Goal: Obtain resource: Obtain resource

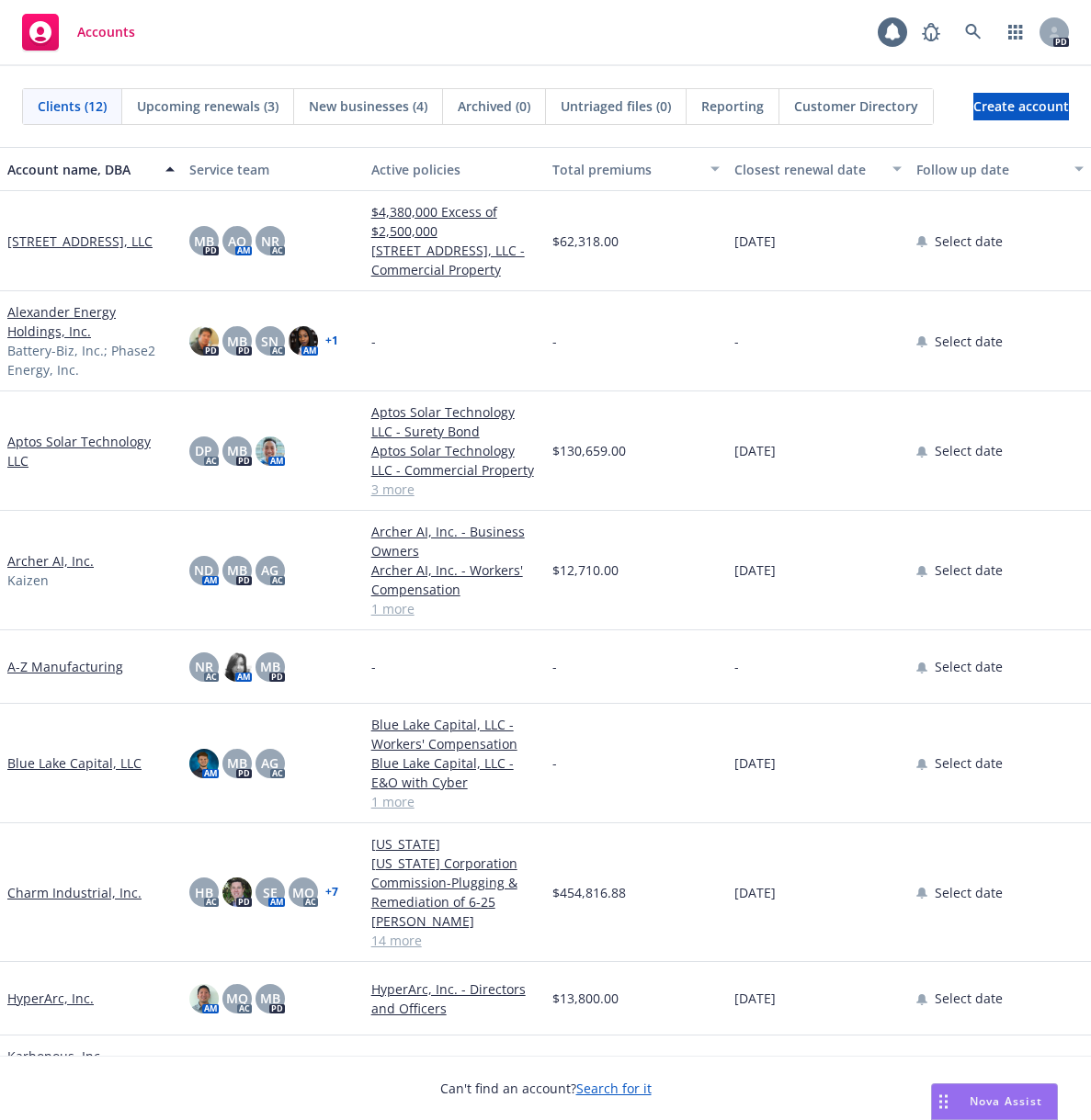
click at [958, 1097] on div "Nova Assist" at bounding box center [1006, 1101] width 102 height 16
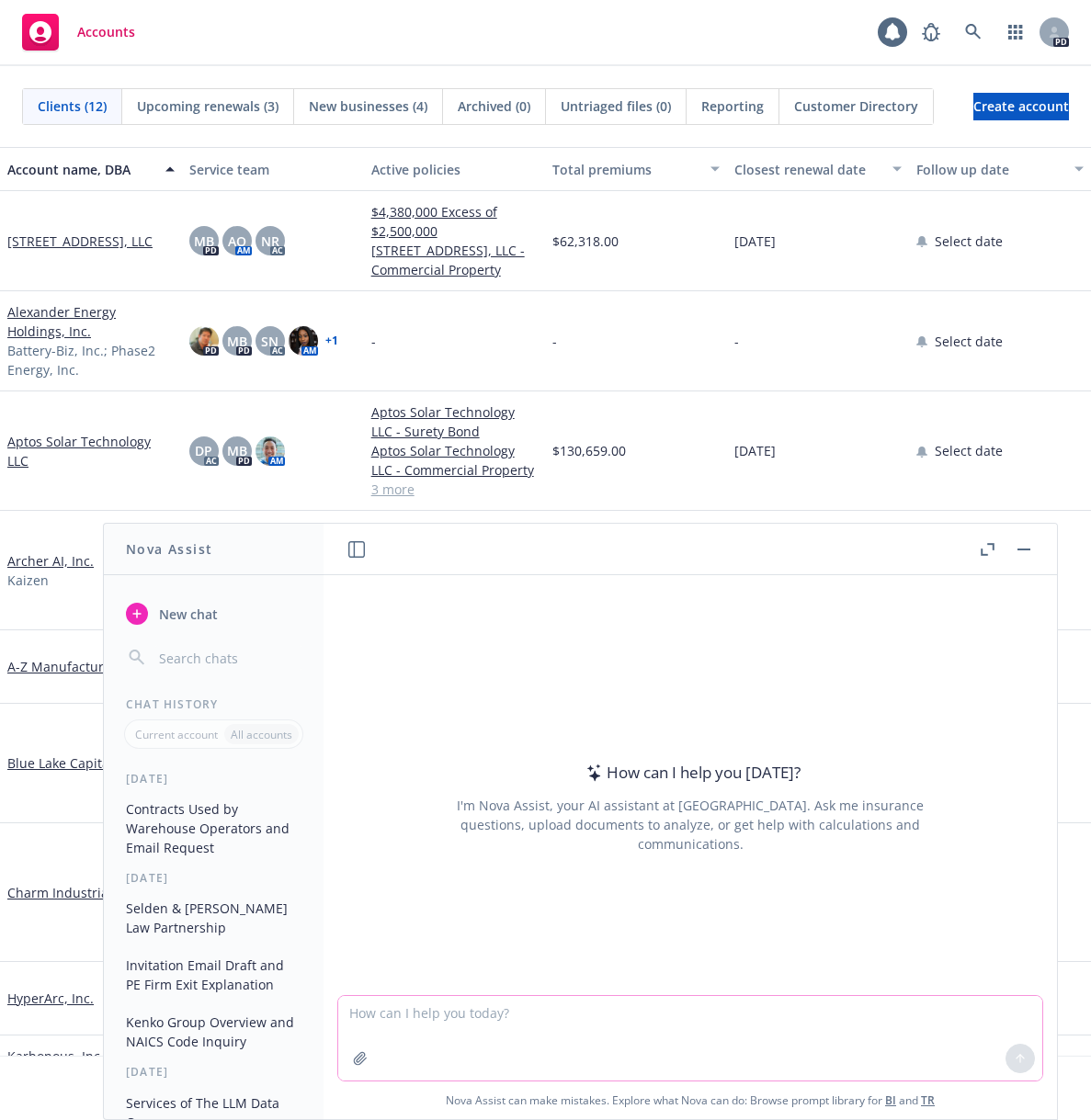
click at [577, 1026] on textarea at bounding box center [690, 1038] width 704 height 85
type textarea "email draft submission to [PERSON_NAME]"
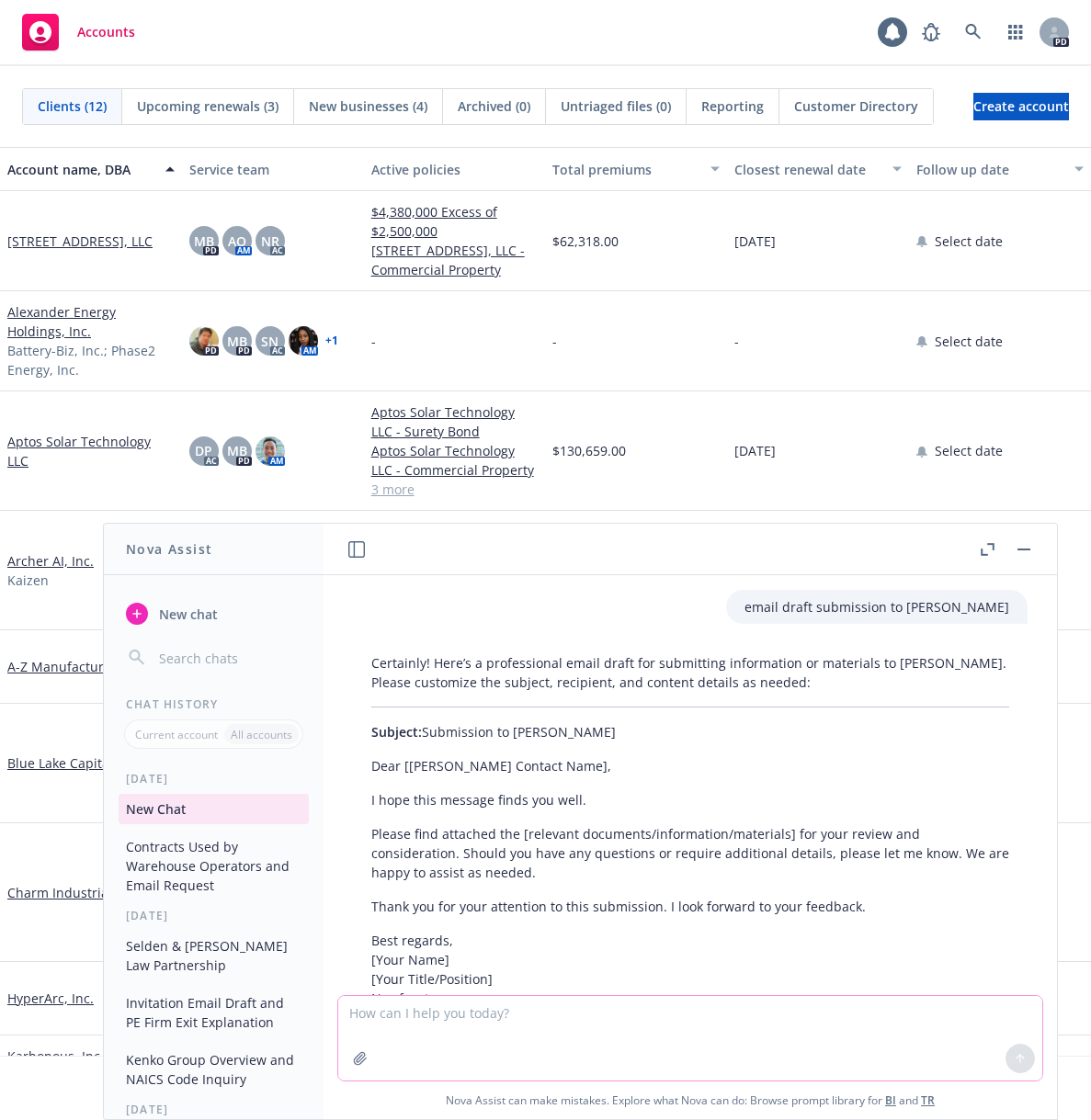
scroll to position [153, 0]
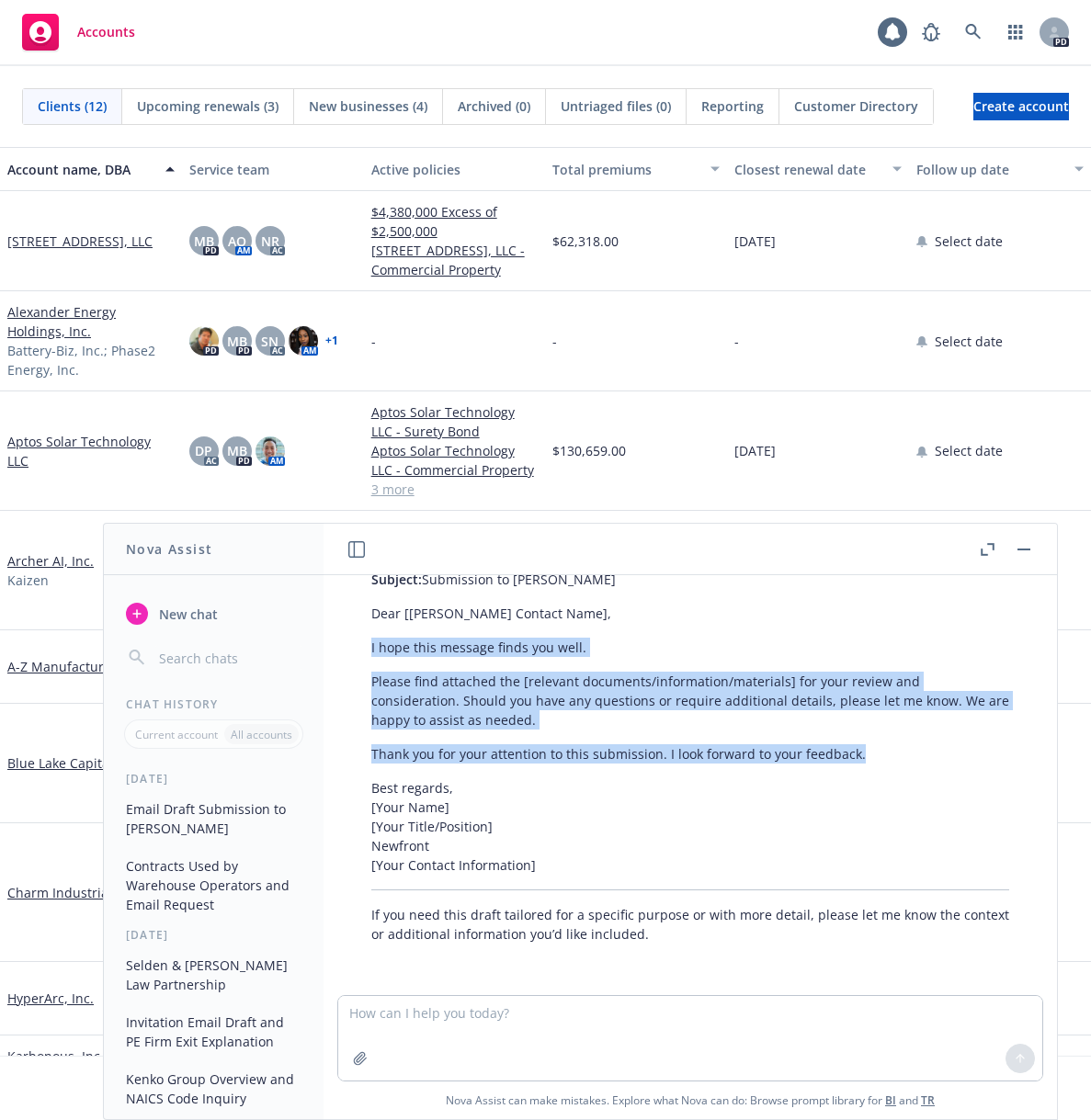
drag, startPoint x: 865, startPoint y: 748, endPoint x: 365, endPoint y: 656, distance: 508.4
click at [365, 656] on div "Certainly! Here’s a professional email draft for submitting information or mate…" at bounding box center [690, 722] width 675 height 458
copy div "I hope this message finds you well. Please find attached the [relevant document…"
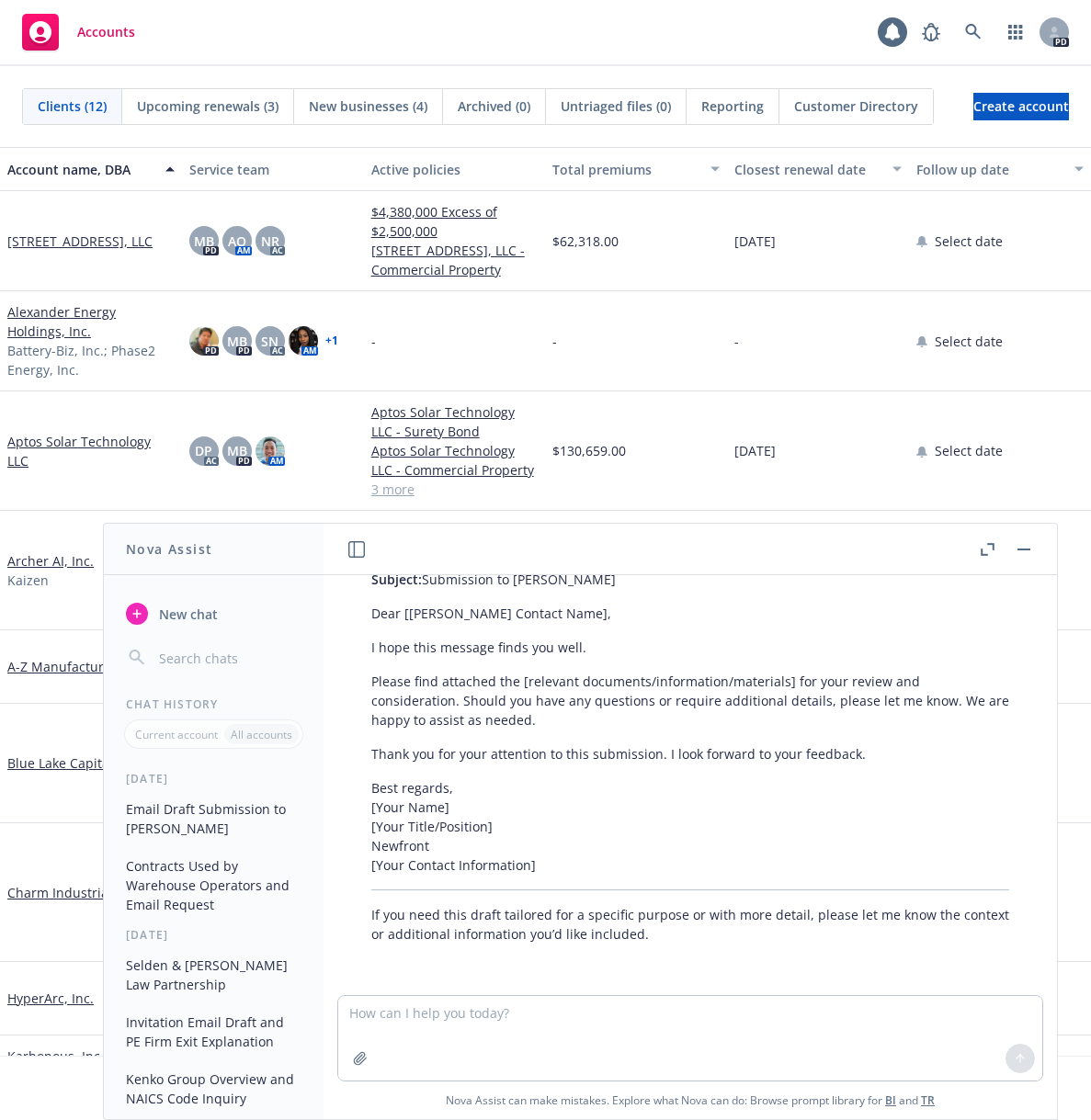
click at [478, 328] on div "-" at bounding box center [455, 342] width 182 height 100
click at [35, 817] on div "Blue Lake Capital, LLC" at bounding box center [91, 763] width 182 height 120
click at [1024, 549] on icon "button" at bounding box center [1024, 549] width 13 height 2
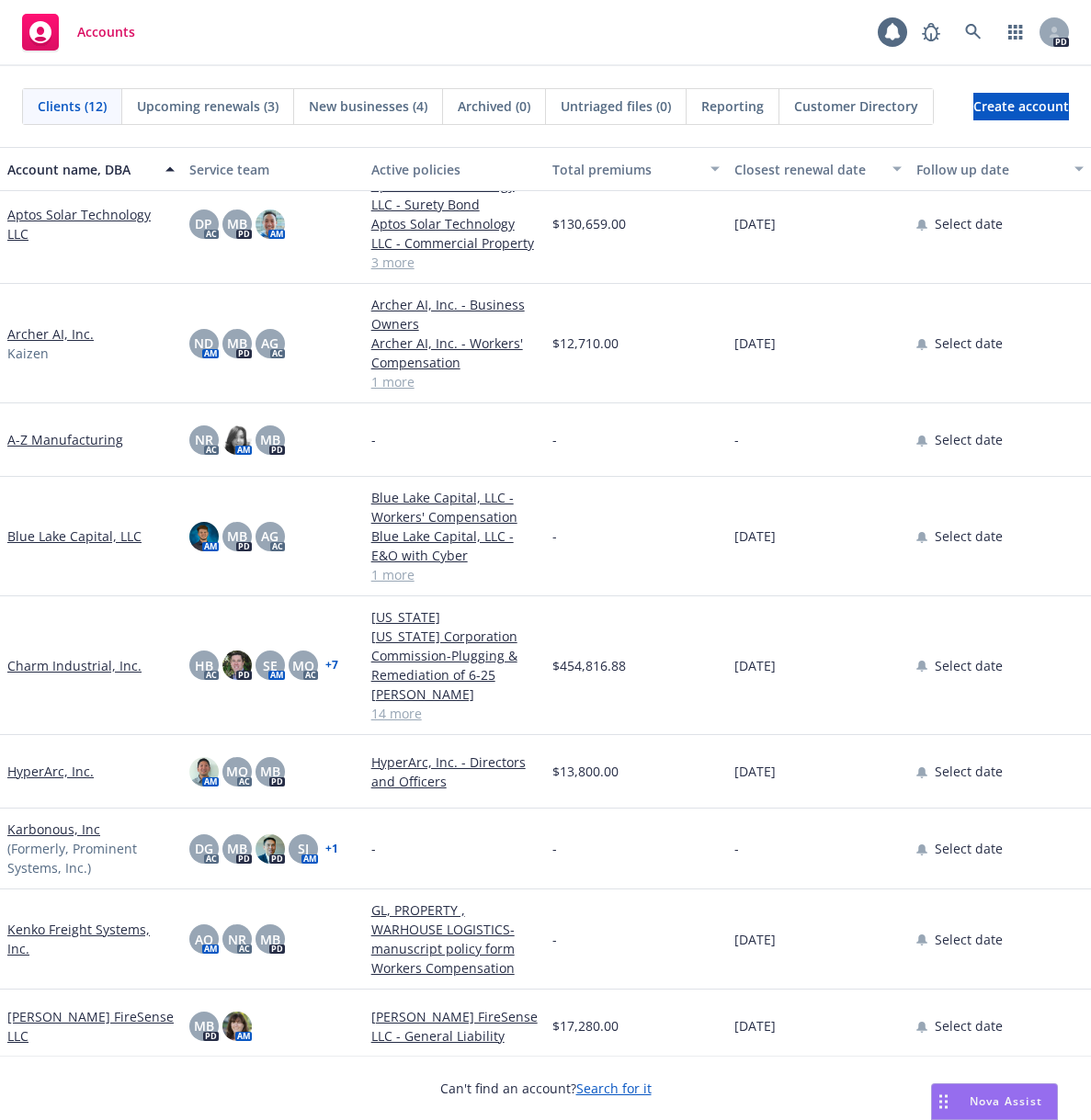
scroll to position [276, 0]
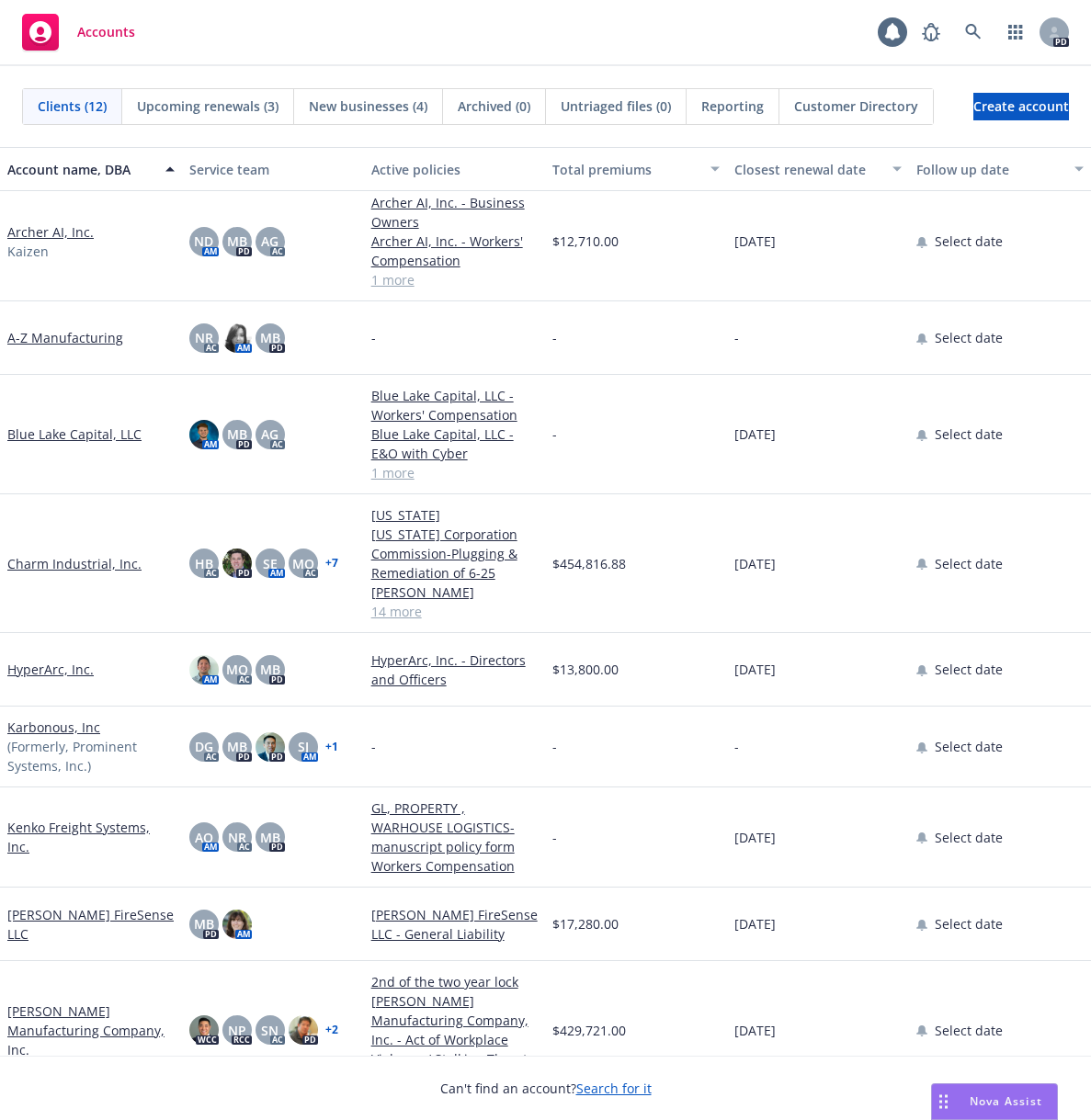
click at [118, 818] on link "Kenko Freight Systems, Inc." at bounding box center [91, 836] width 167 height 39
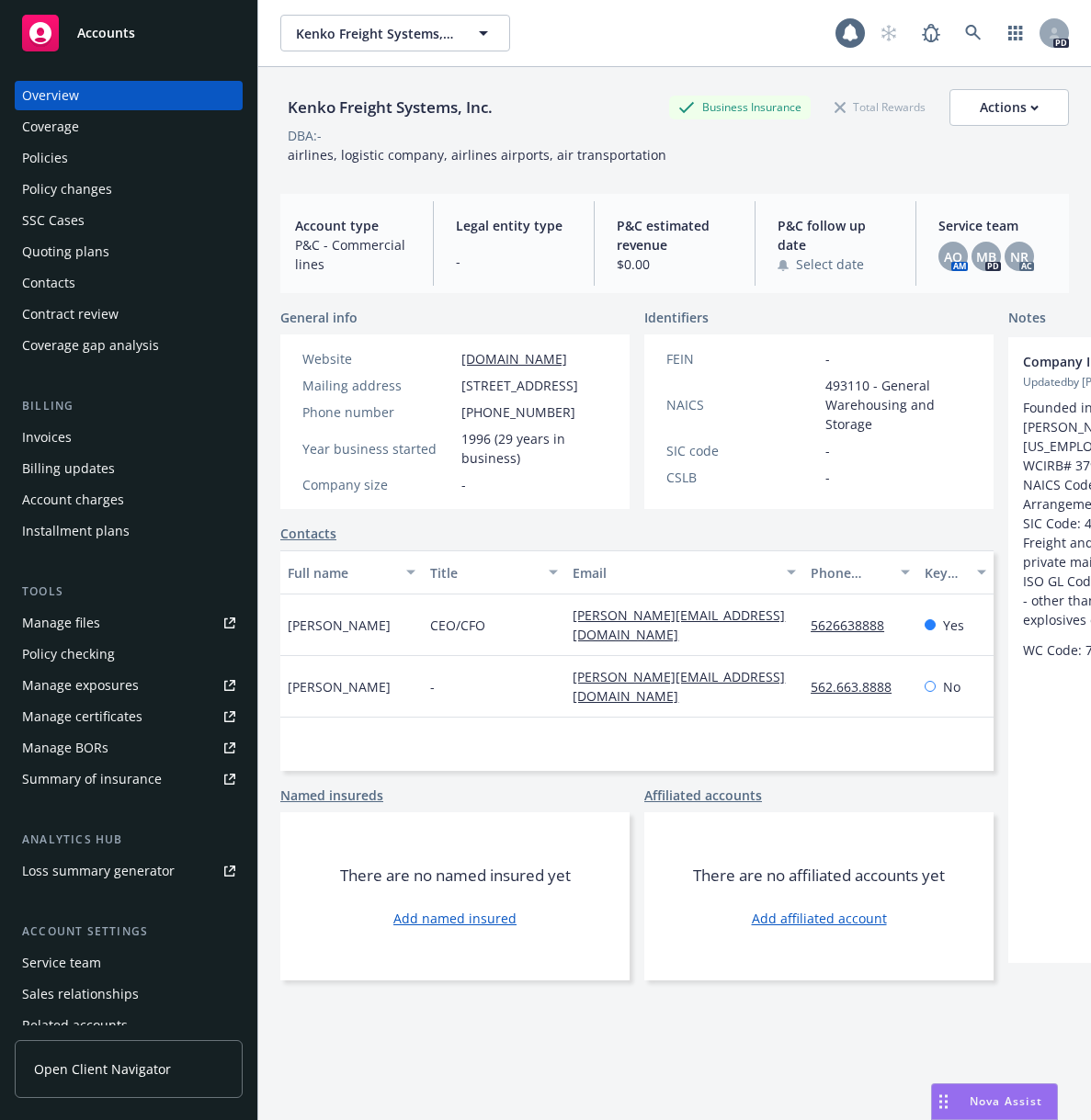
click at [47, 257] on div "Quoting plans" at bounding box center [65, 251] width 87 height 29
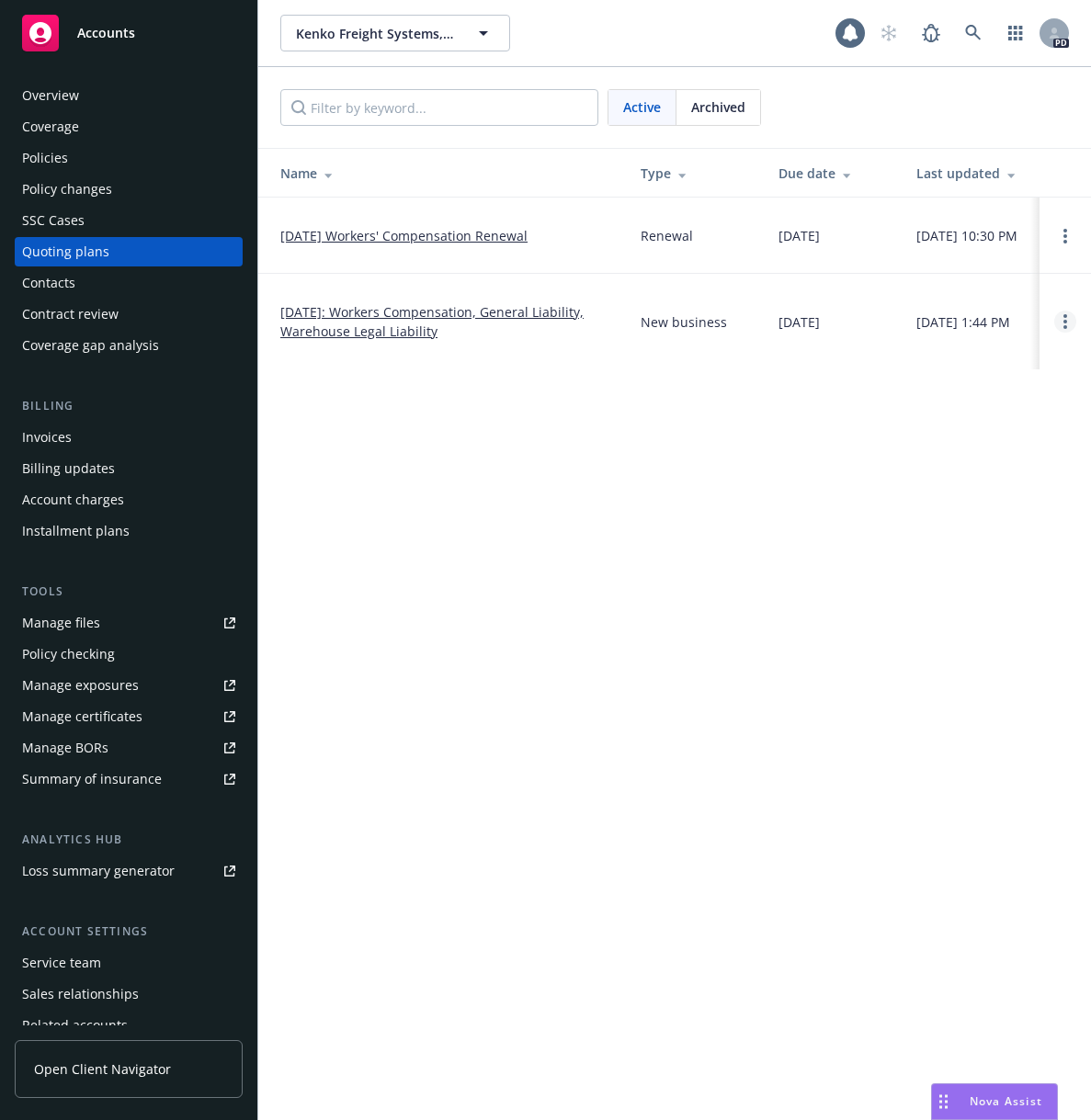
click at [1061, 319] on link "Open options" at bounding box center [1065, 321] width 22 height 22
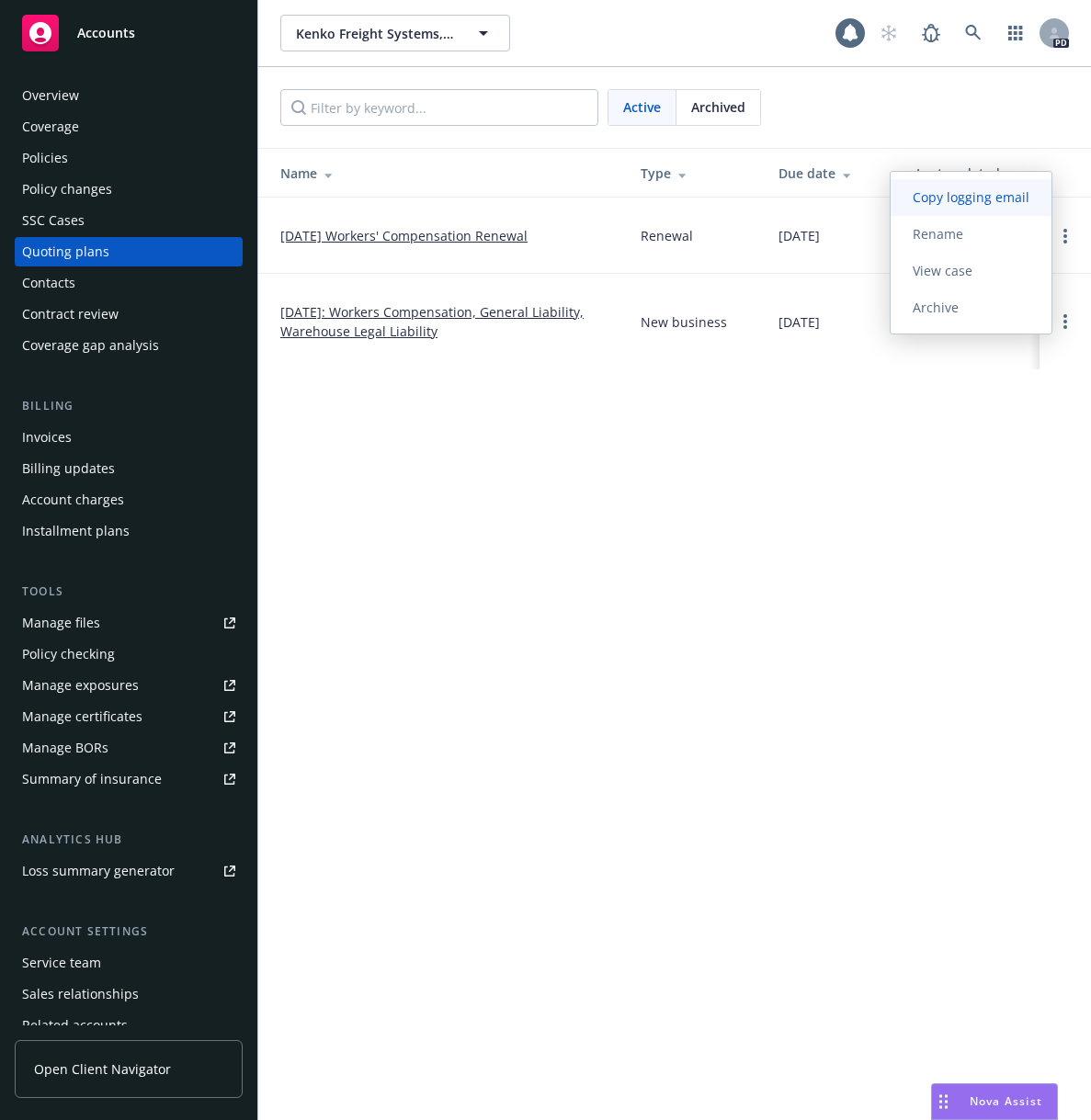
click at [953, 200] on span "Copy logging email" at bounding box center [970, 197] width 160 height 17
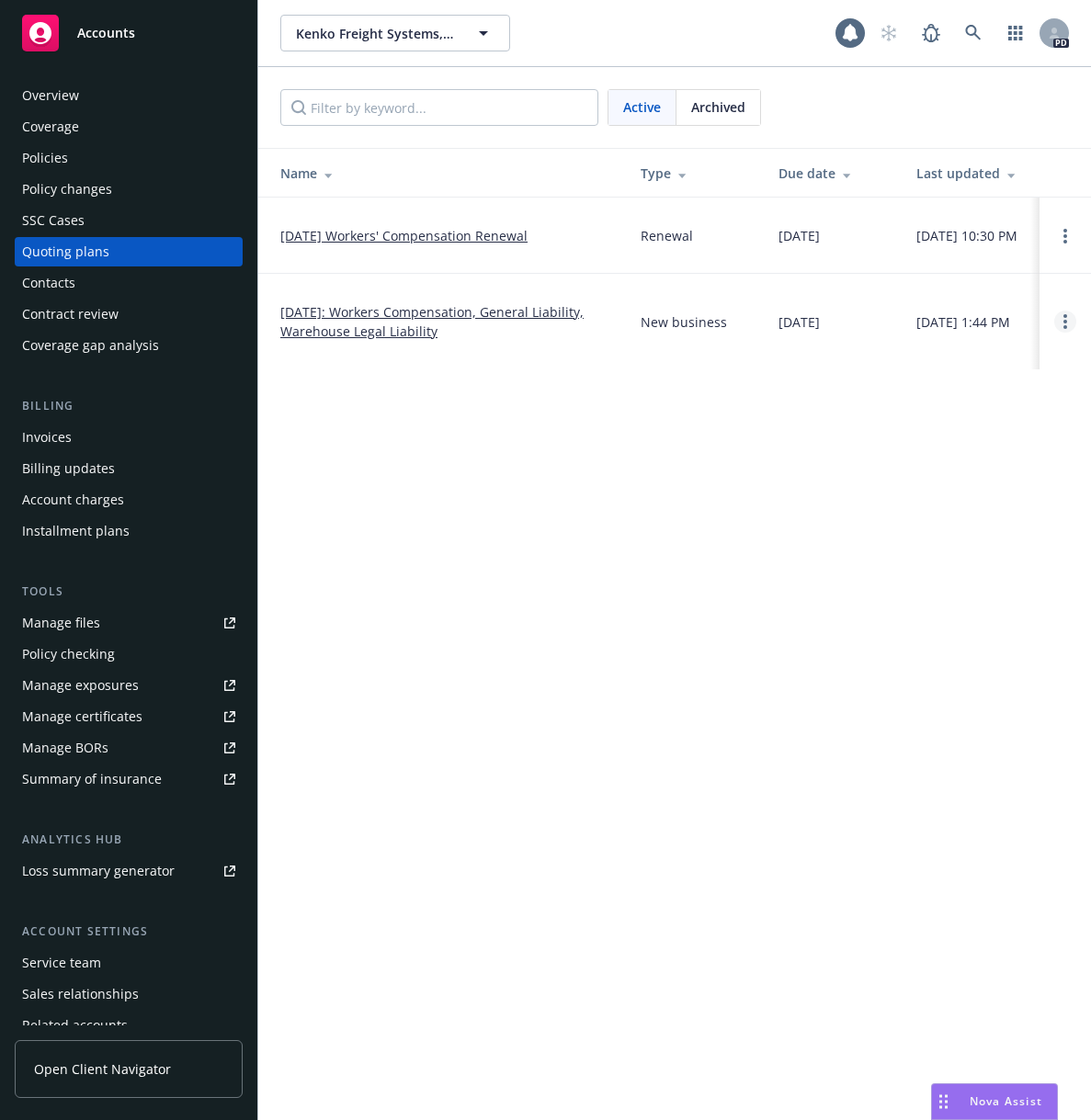
click at [1067, 326] on link "Open options" at bounding box center [1065, 321] width 22 height 22
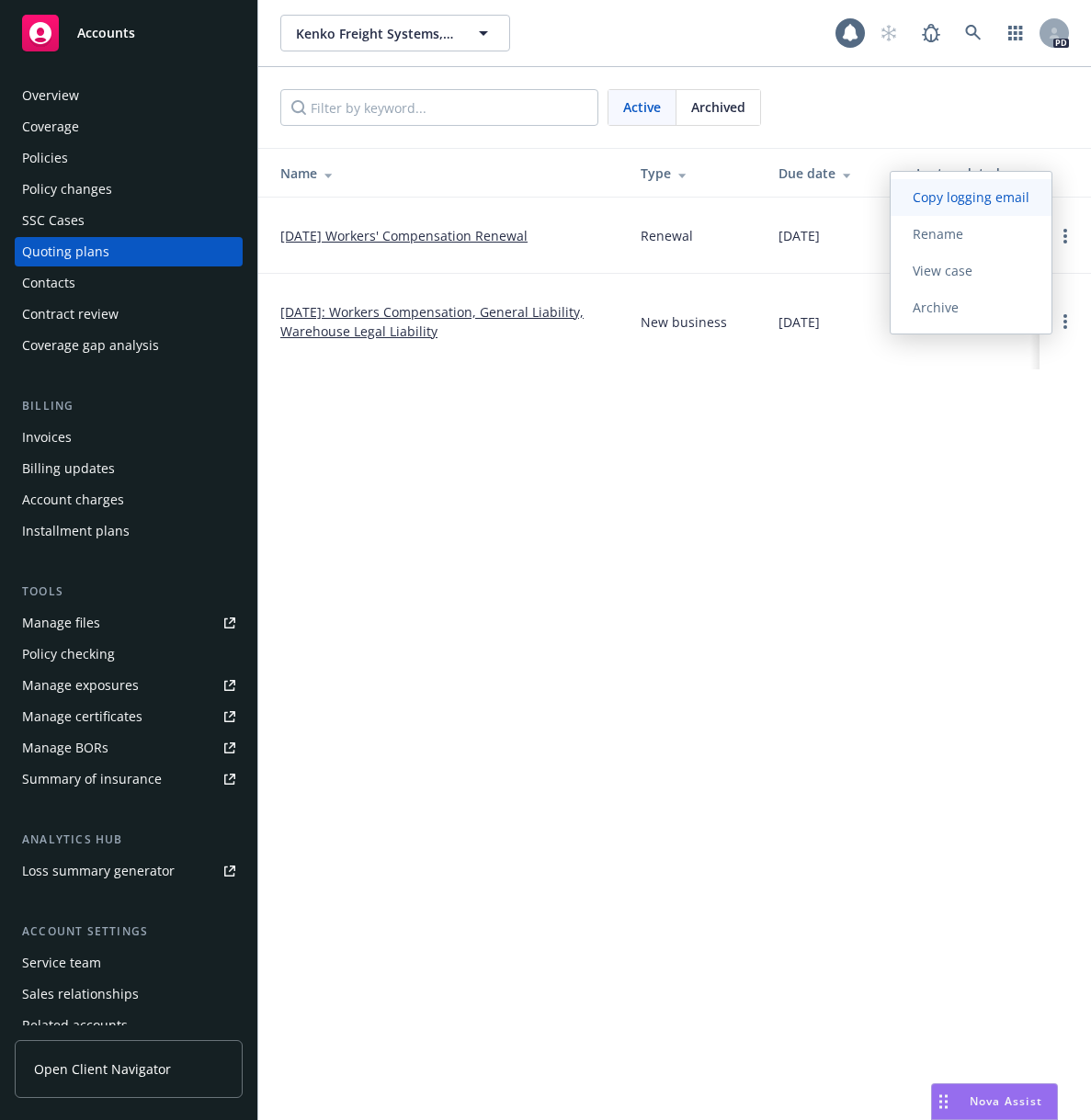
drag, startPoint x: 991, startPoint y: 199, endPoint x: 977, endPoint y: 203, distance: 14.6
click at [983, 203] on span "Copy logging email" at bounding box center [970, 197] width 160 height 17
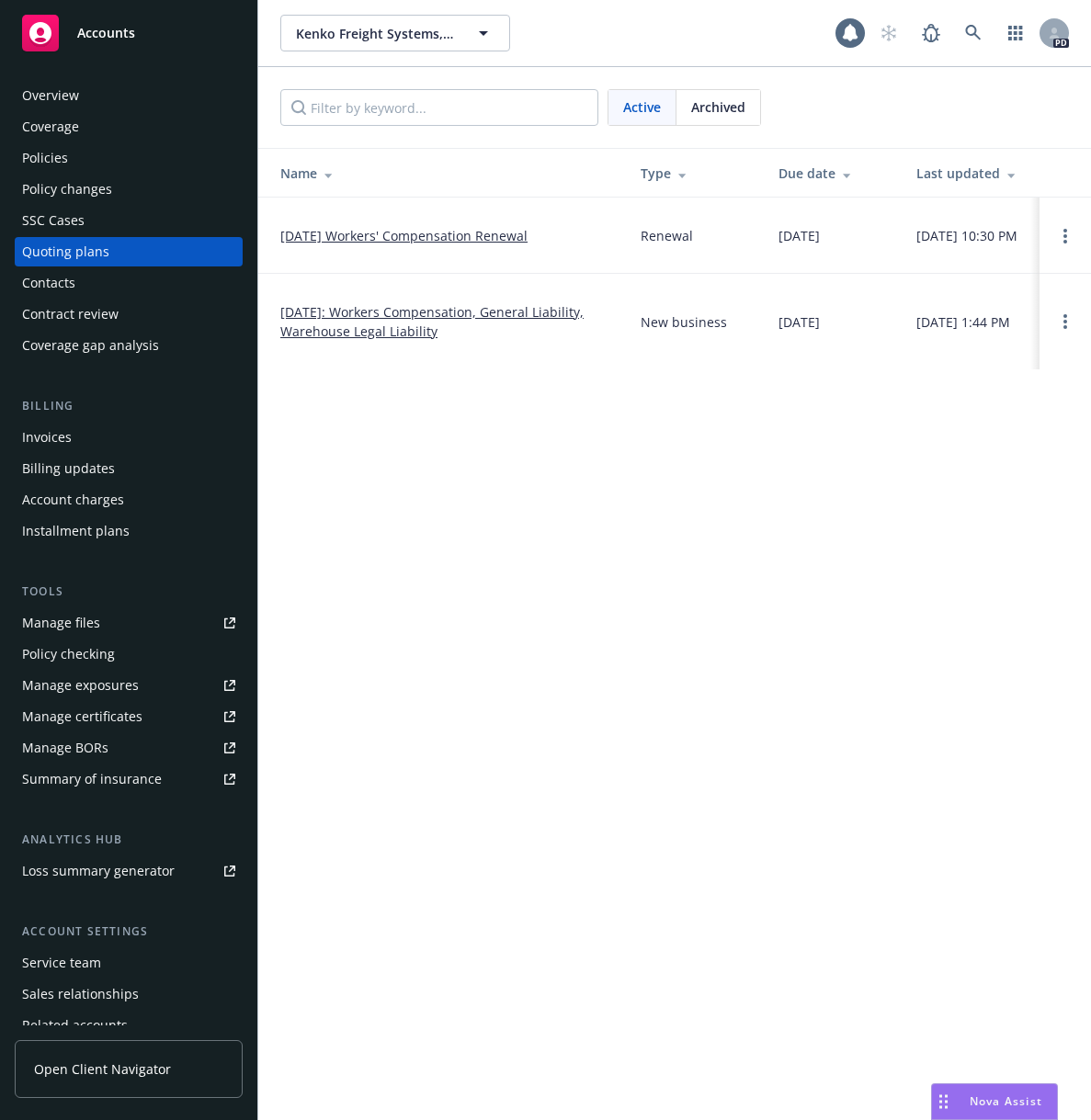
drag, startPoint x: 32, startPoint y: 157, endPoint x: 251, endPoint y: 410, distance: 334.6
click at [32, 157] on div "Policies" at bounding box center [44, 158] width 46 height 29
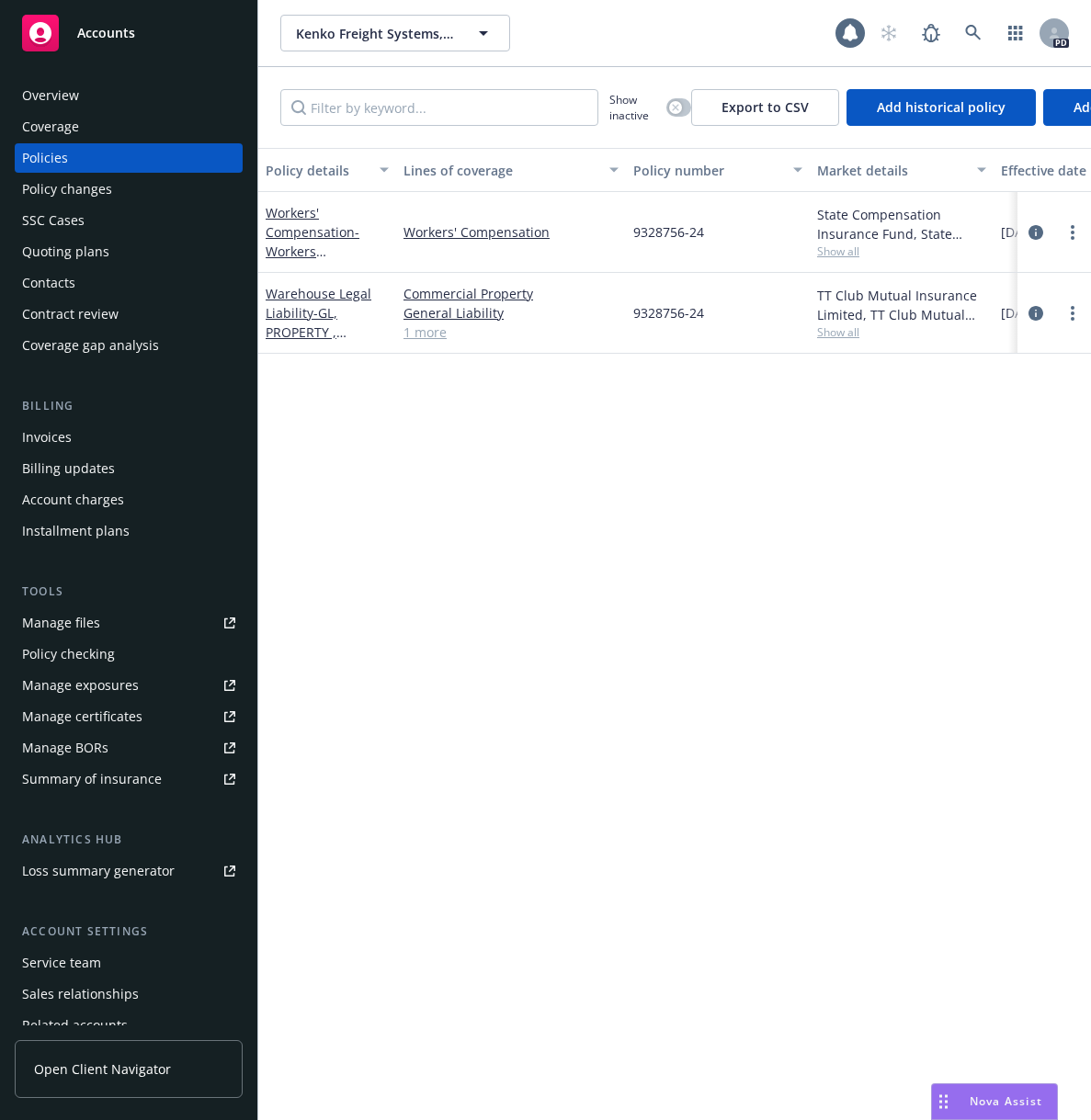
click at [959, 531] on div "Policy details Lines of coverage Policy number Market details Effective date Ex…" at bounding box center [675, 627] width 832 height 958
click at [291, 226] on link "Workers' Compensation - Workers Compensation" at bounding box center [311, 242] width 93 height 75
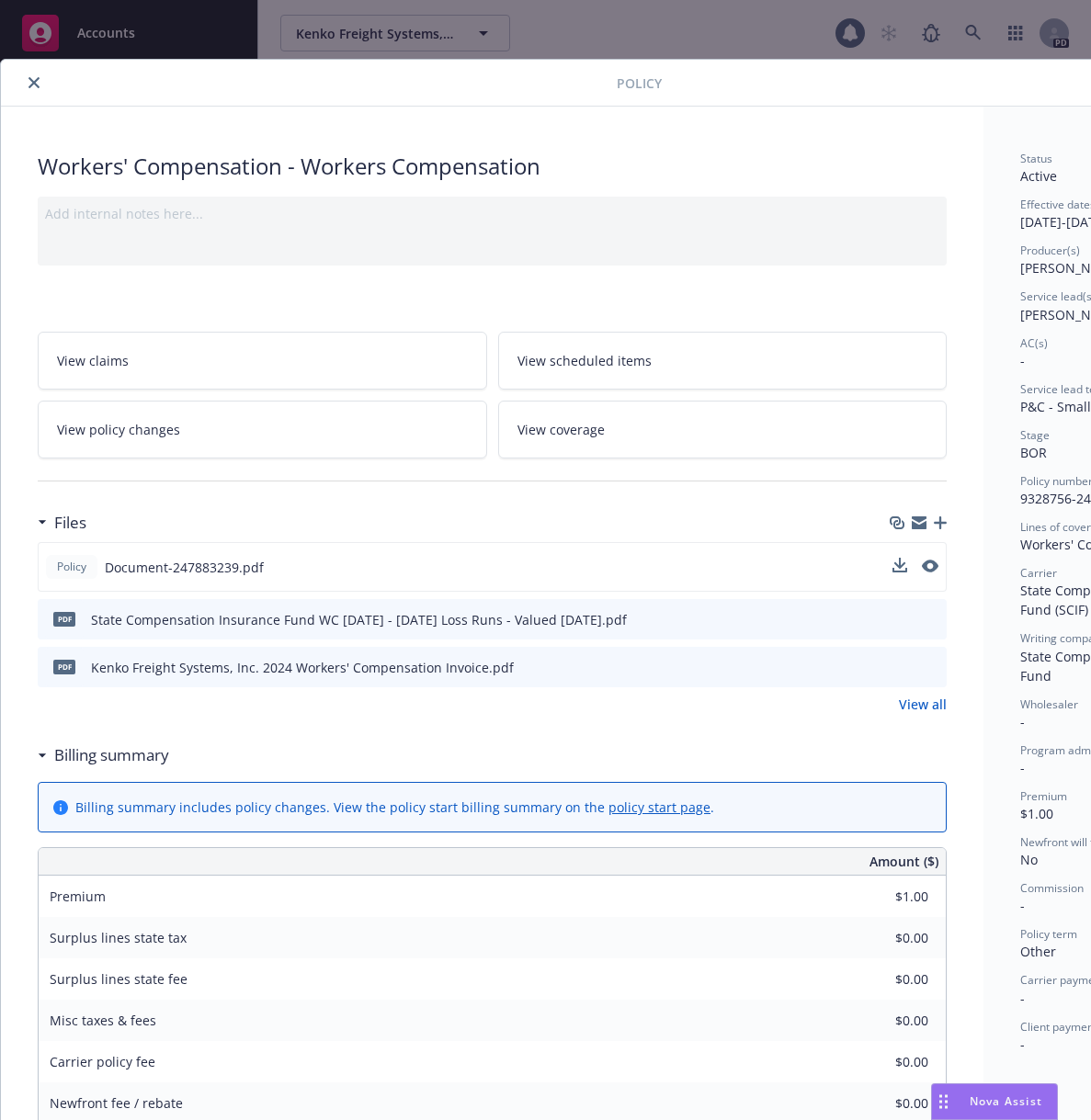
drag, startPoint x: 931, startPoint y: 552, endPoint x: 931, endPoint y: 562, distance: 10.0
click at [931, 553] on div "Policy Document-247883239.pdf" at bounding box center [492, 566] width 909 height 50
click at [931, 562] on icon "preview file" at bounding box center [929, 566] width 17 height 13
